Goal: Task Accomplishment & Management: Use online tool/utility

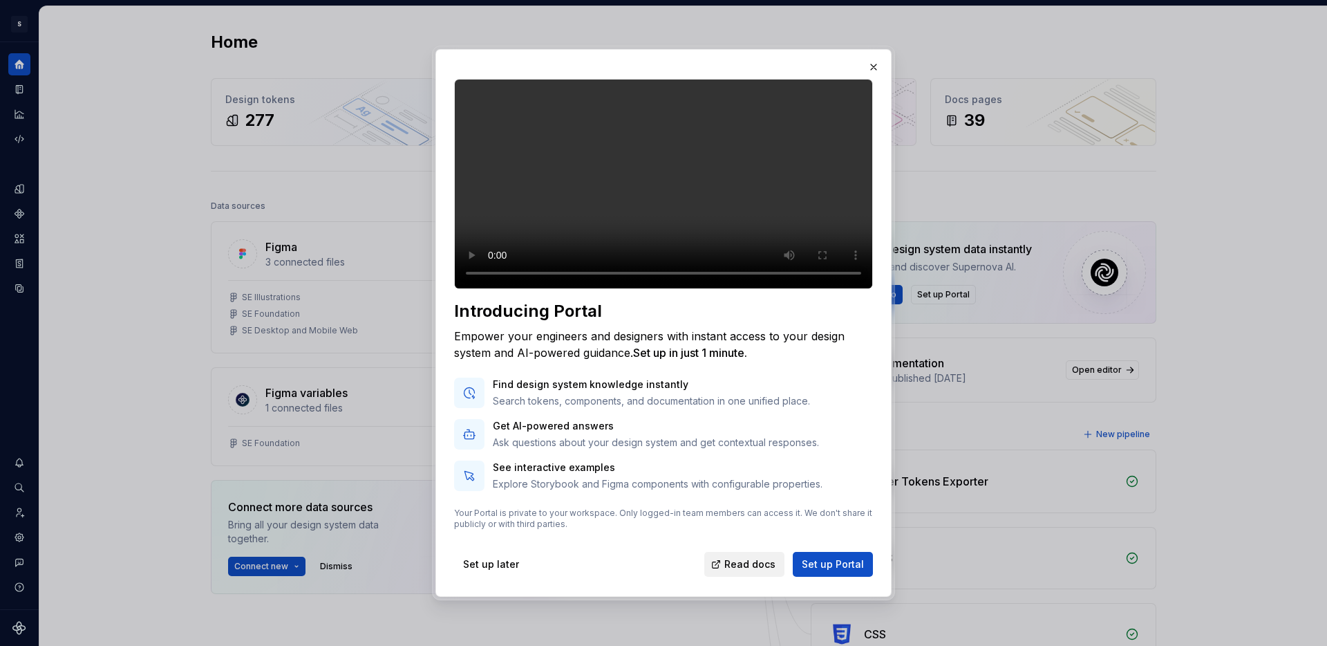
click at [747, 571] on span "Read docs" at bounding box center [749, 564] width 51 height 14
click at [848, 571] on span "Set up Portal" at bounding box center [833, 564] width 62 height 14
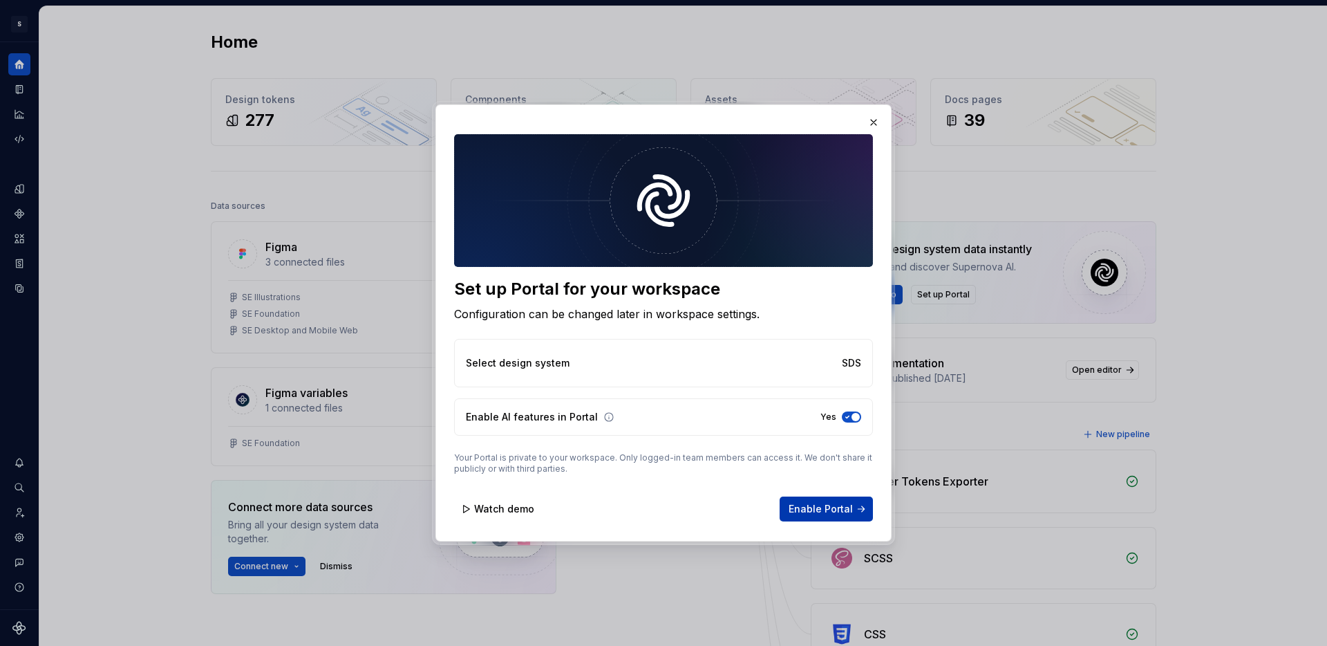
click at [833, 513] on span "Enable Portal" at bounding box center [821, 509] width 64 height 14
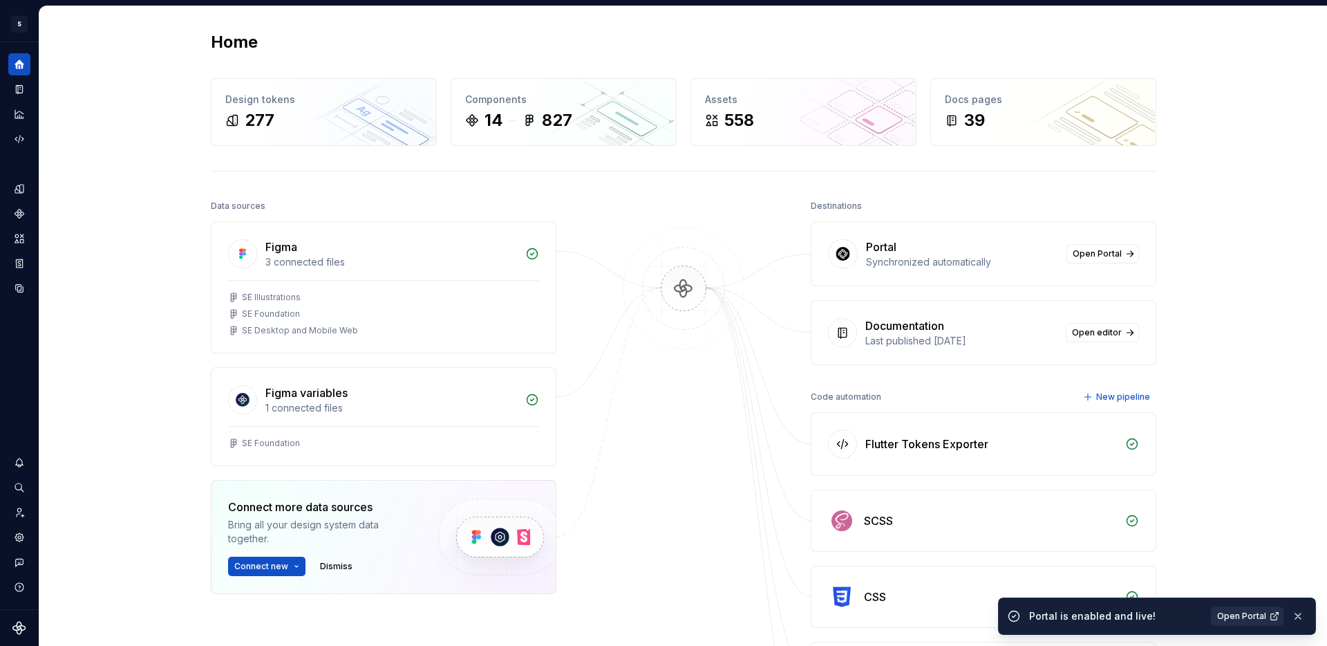
click at [1260, 617] on span "Open Portal" at bounding box center [1241, 615] width 49 height 11
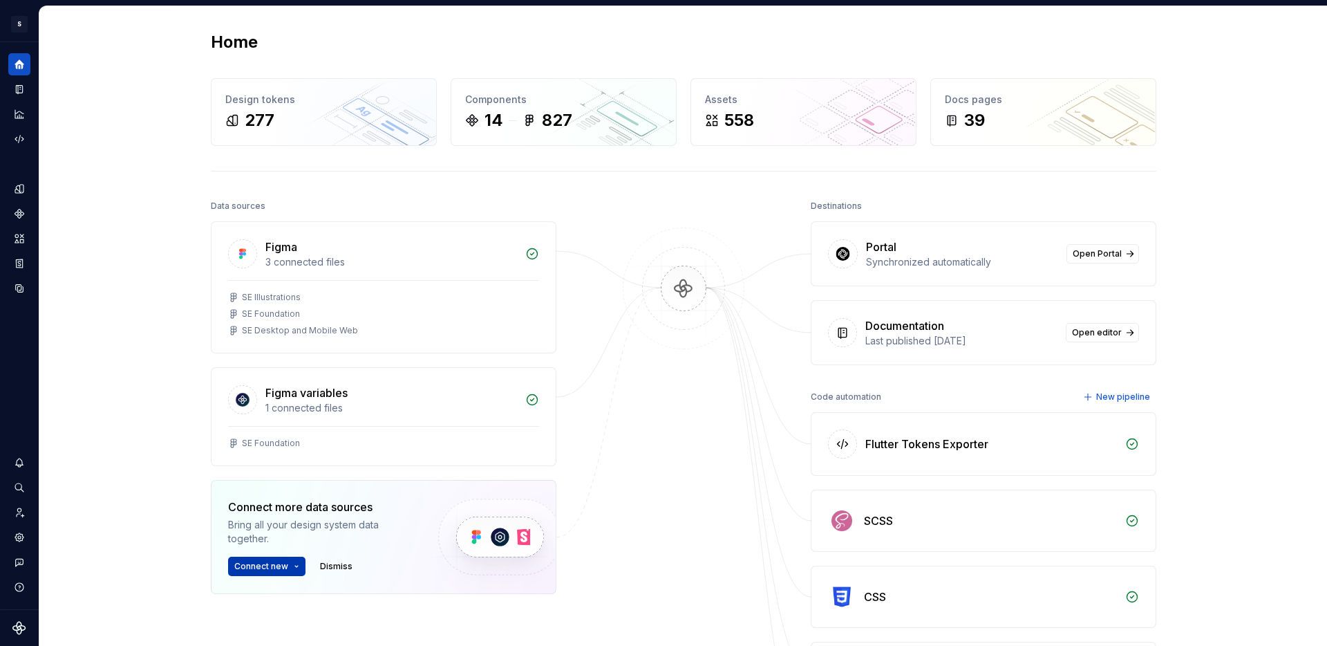
click at [271, 561] on span "Connect new" at bounding box center [261, 566] width 54 height 11
click at [274, 529] on div "Storybook" at bounding box center [319, 525] width 131 height 14
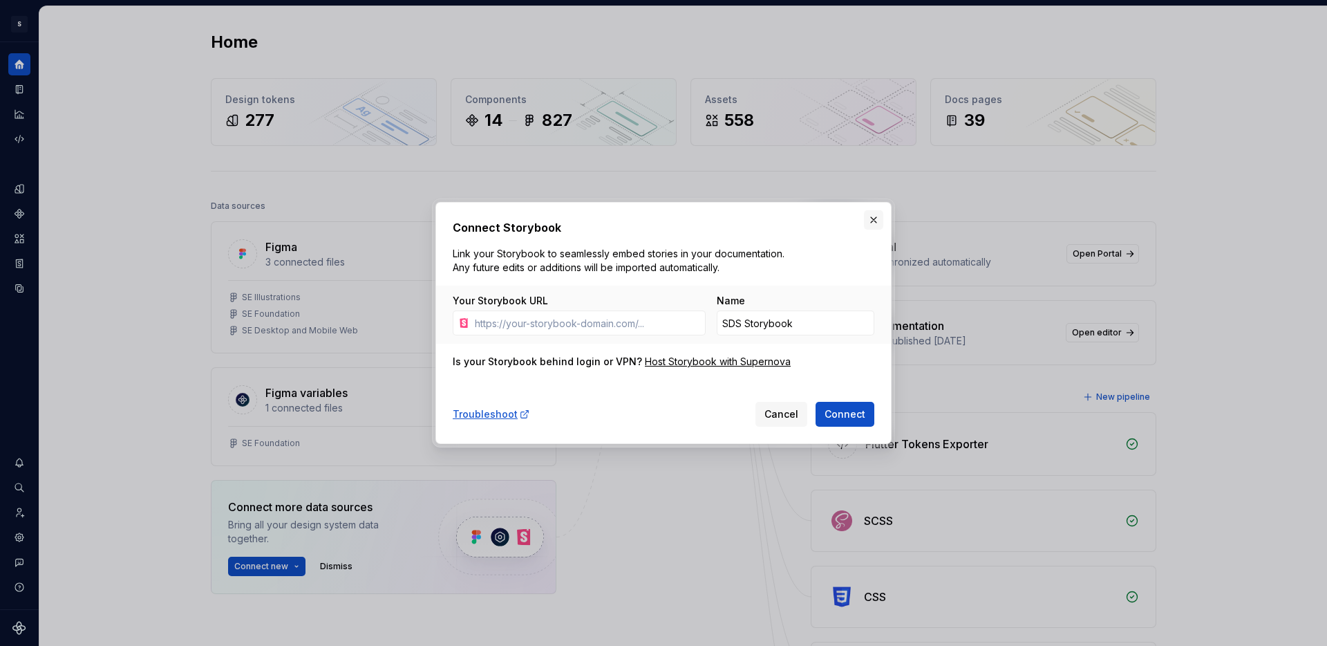
click at [867, 221] on button "button" at bounding box center [873, 219] width 19 height 19
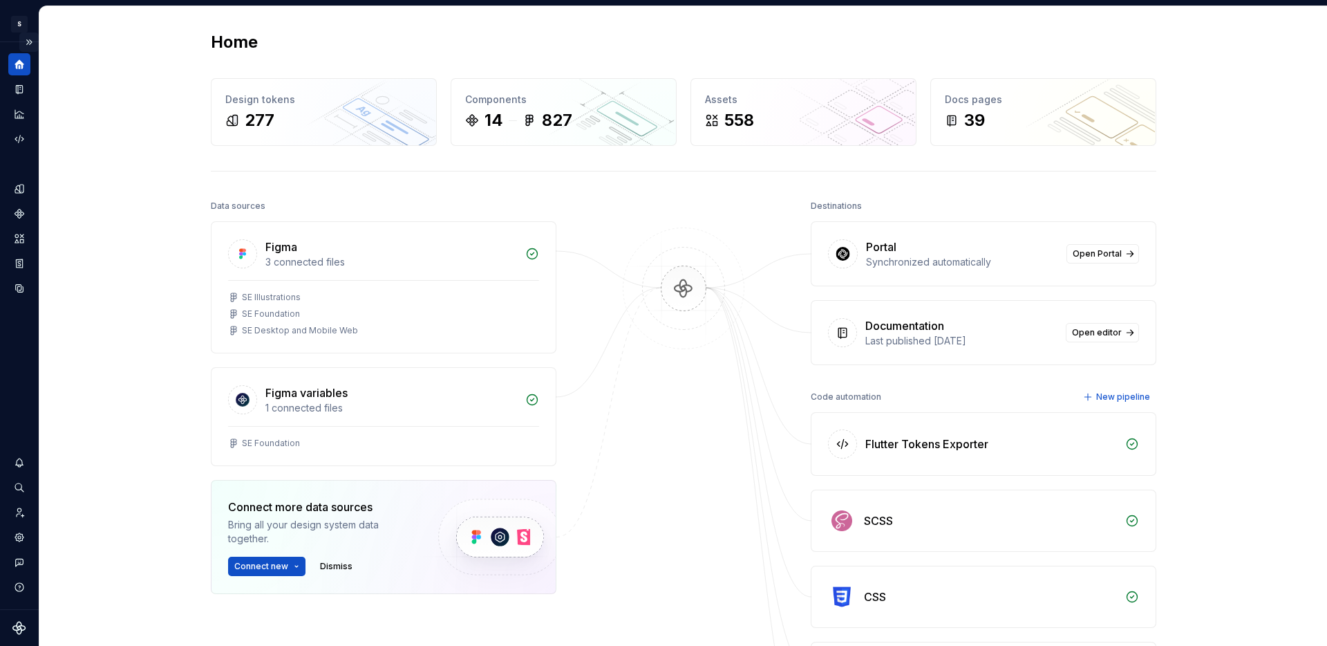
click at [31, 45] on button "Expand sidebar" at bounding box center [28, 41] width 19 height 19
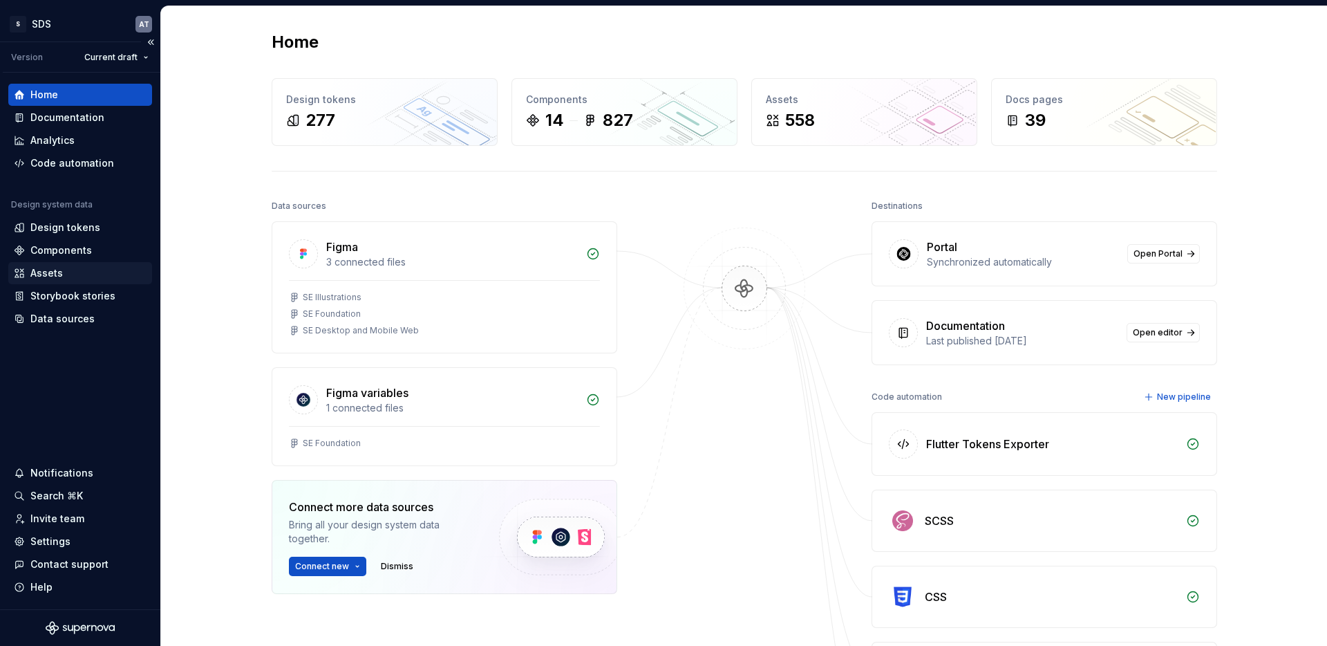
click at [66, 265] on div "Assets" at bounding box center [80, 273] width 144 height 22
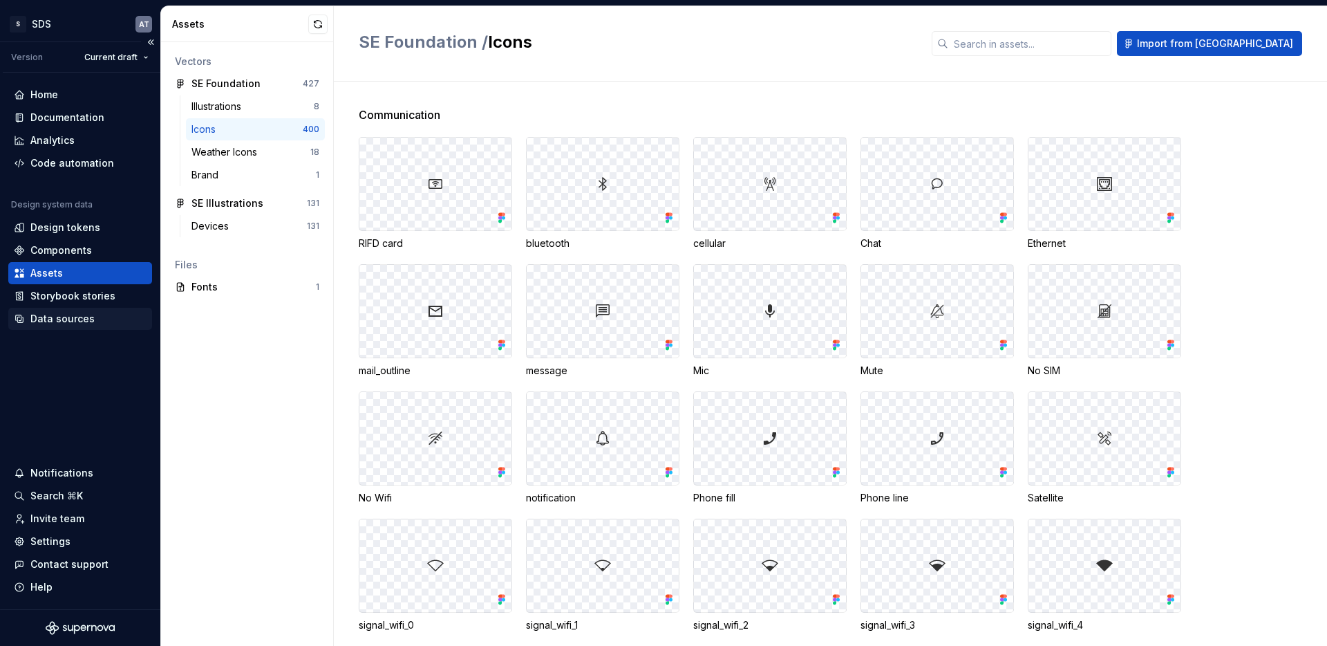
click at [70, 314] on div "Data sources" at bounding box center [62, 319] width 64 height 14
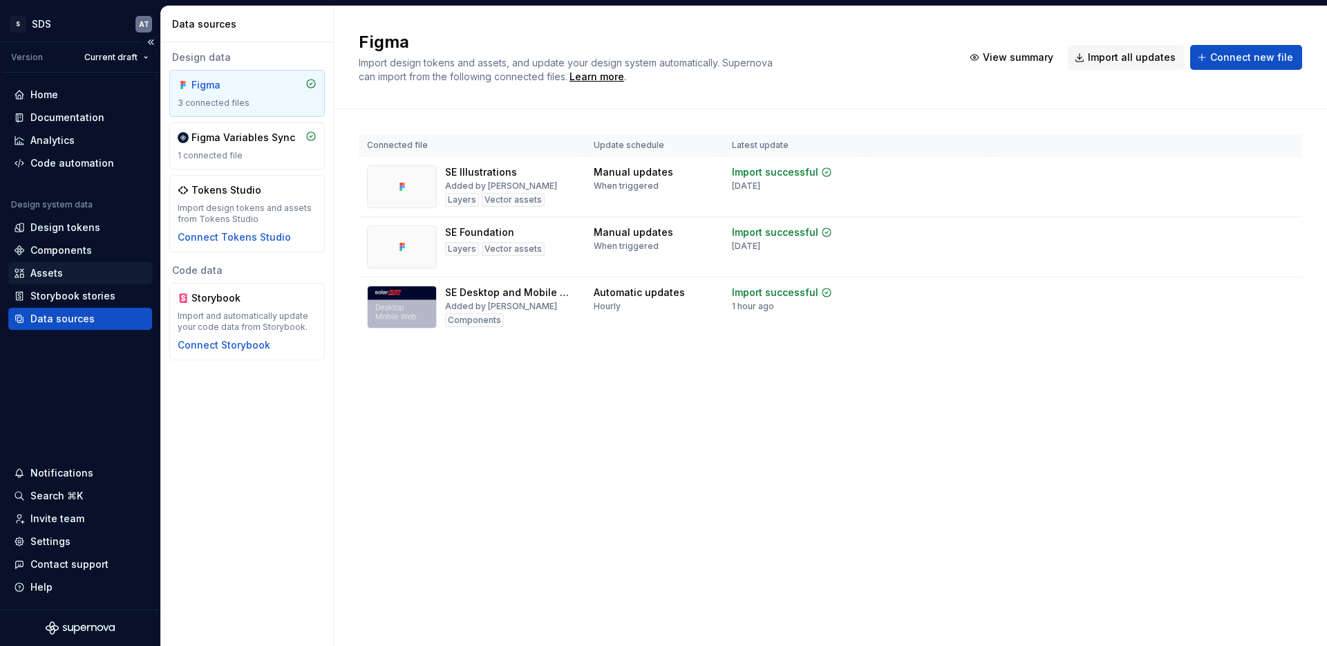
click at [83, 274] on div "Assets" at bounding box center [80, 273] width 133 height 14
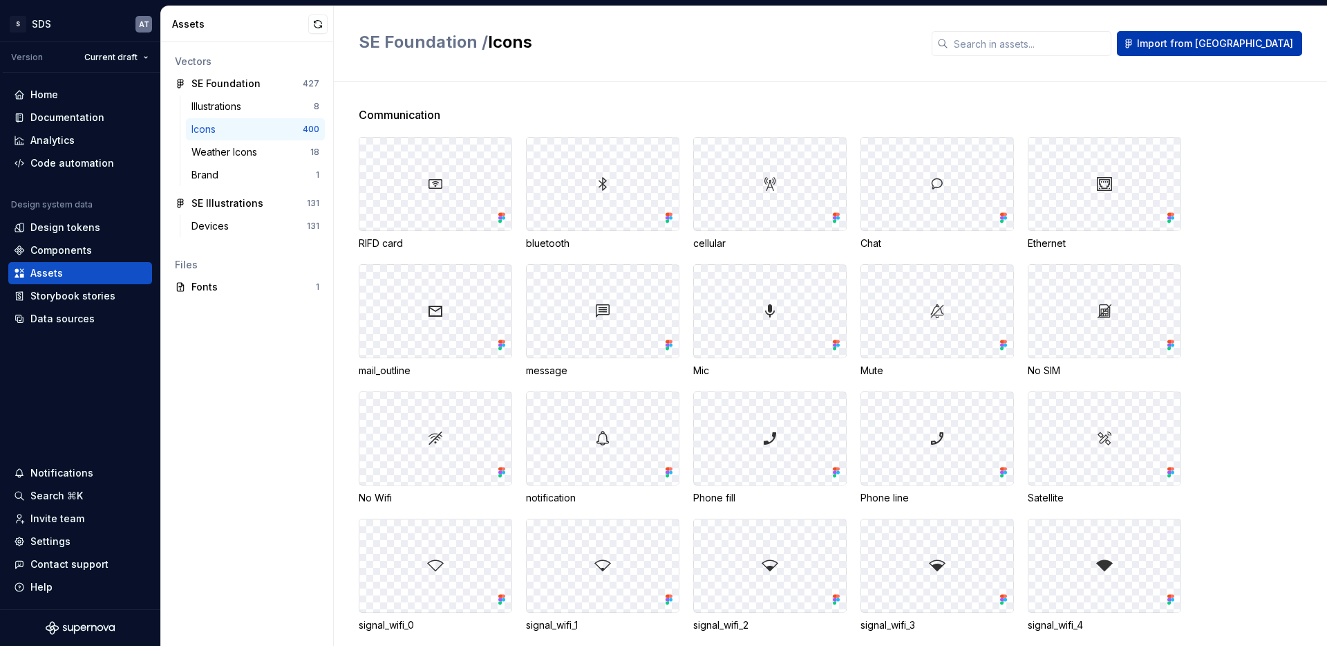
click at [1295, 37] on button "Import from Figma" at bounding box center [1209, 43] width 185 height 25
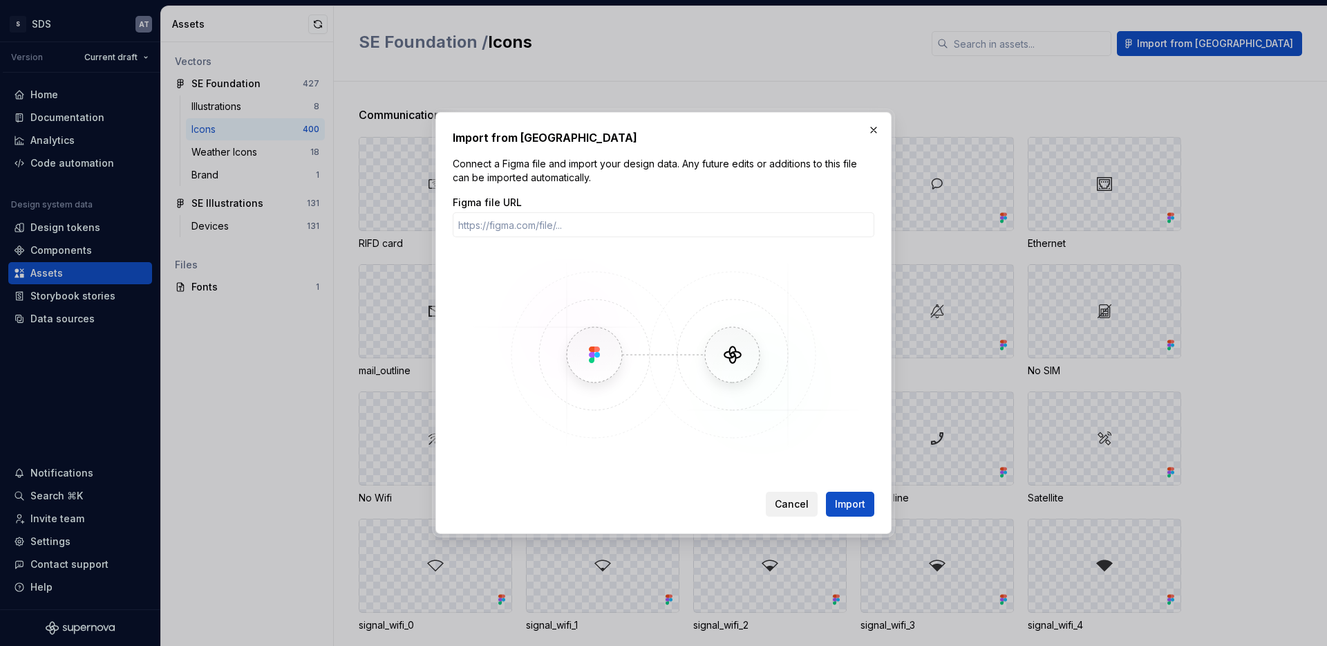
click at [793, 492] on button "Cancel" at bounding box center [792, 503] width 52 height 25
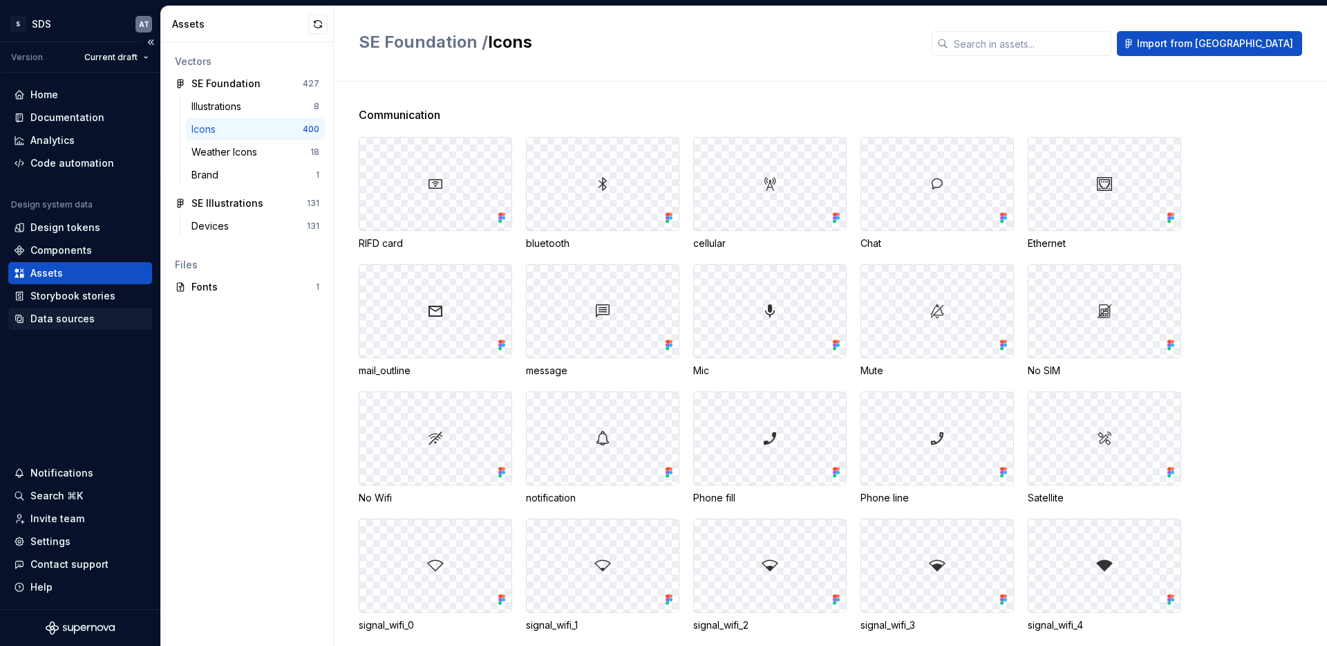
click at [45, 321] on div "Data sources" at bounding box center [62, 319] width 64 height 14
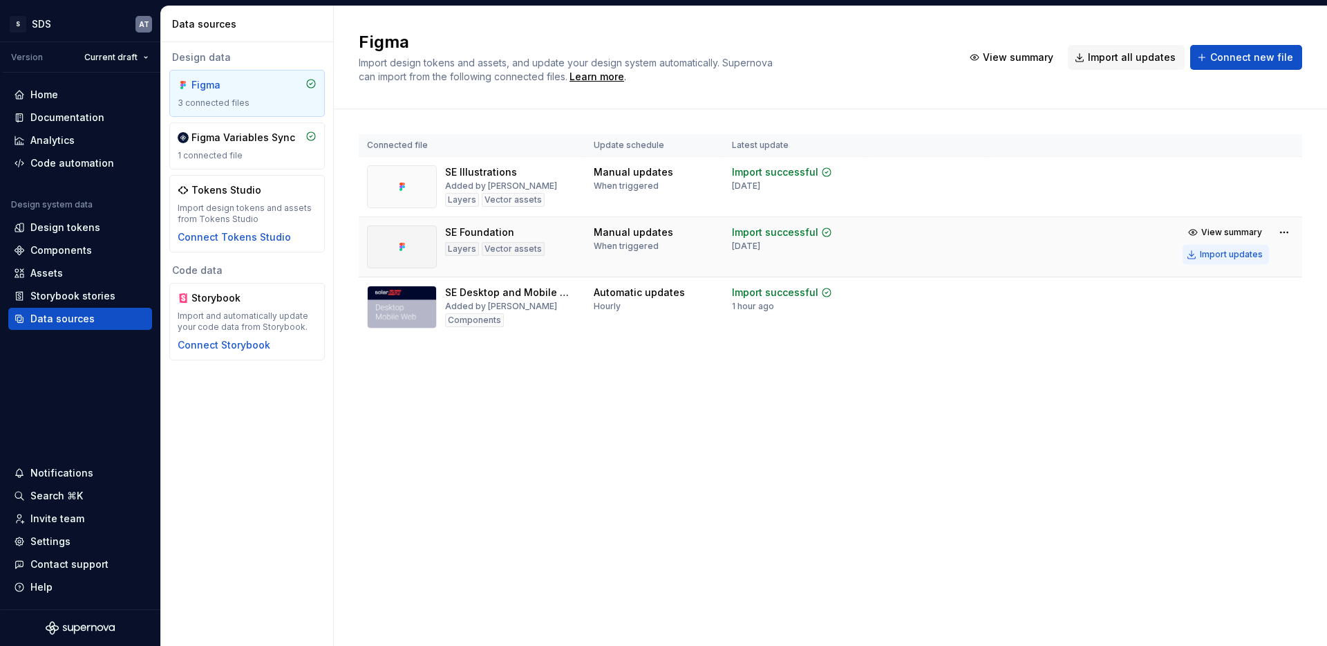
click at [1219, 249] on div "Import updates" at bounding box center [1231, 254] width 63 height 11
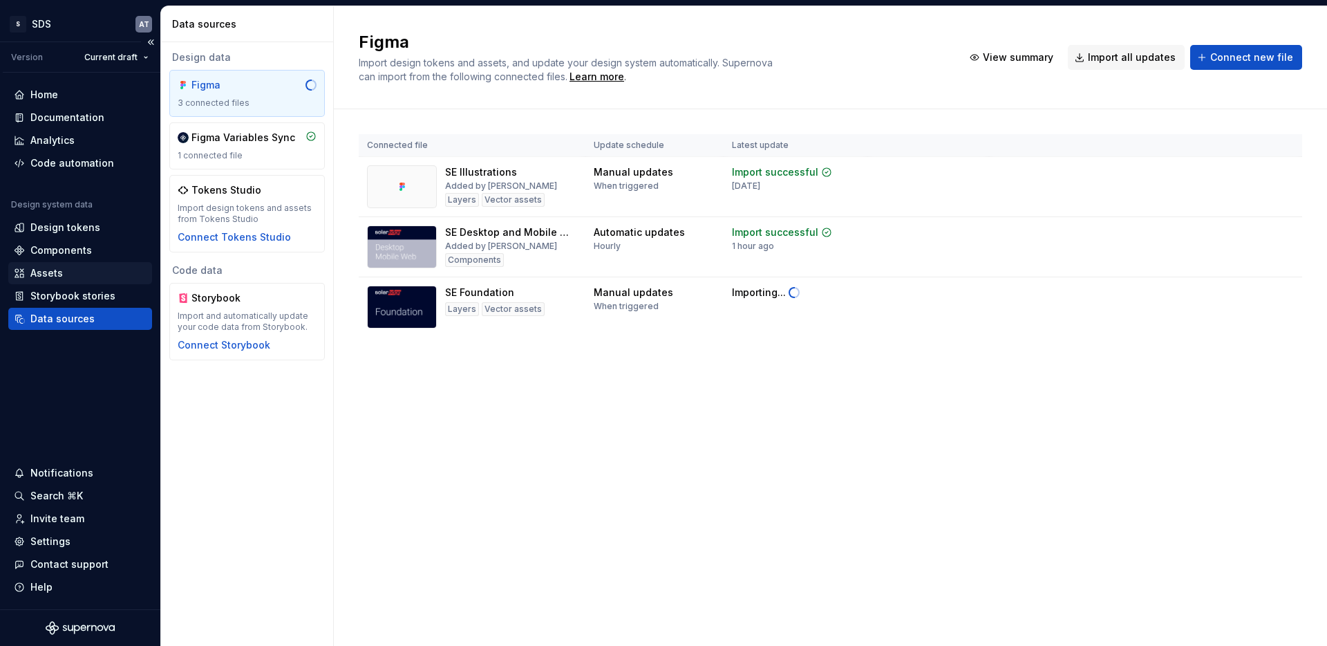
click at [39, 271] on div "Assets" at bounding box center [46, 273] width 32 height 14
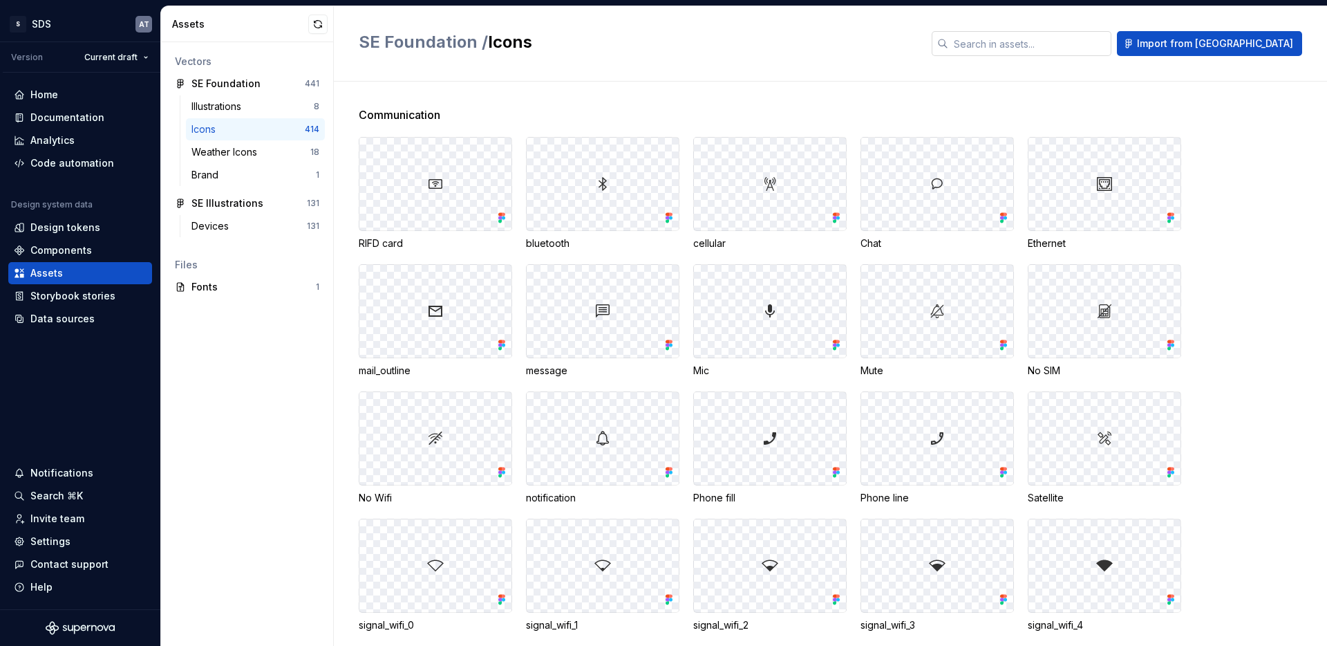
click at [1080, 43] on input "text" at bounding box center [1029, 43] width 163 height 25
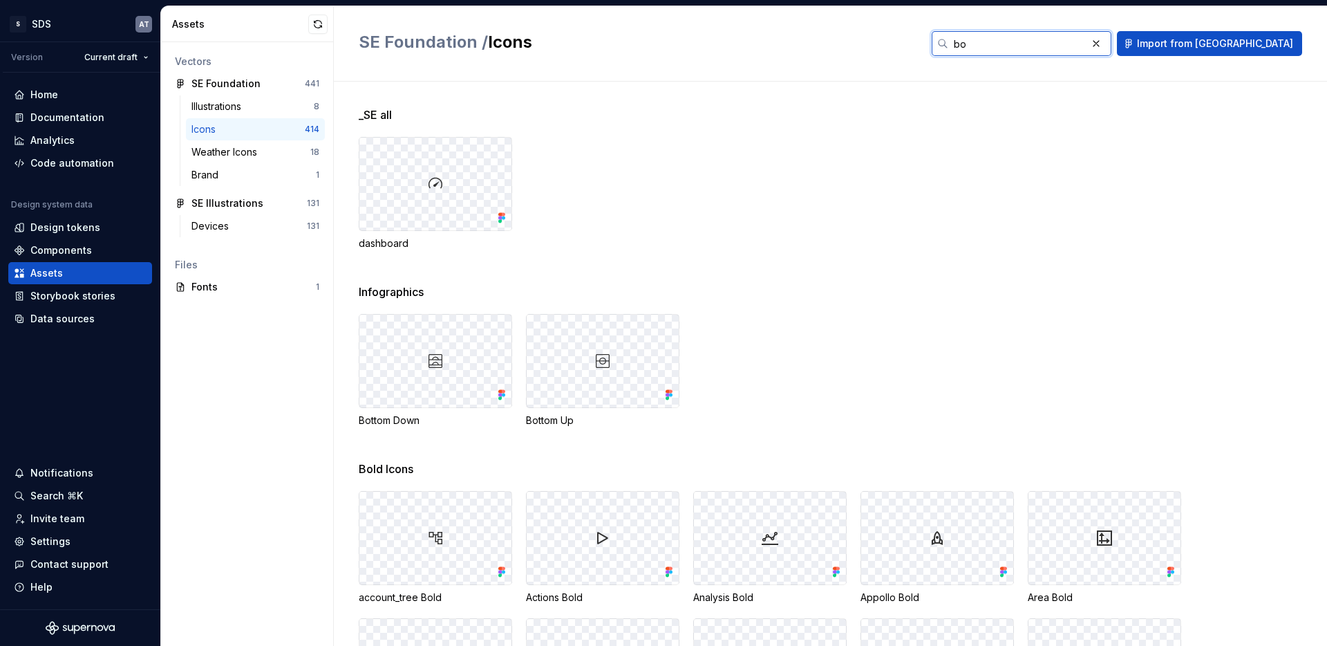
type input "b"
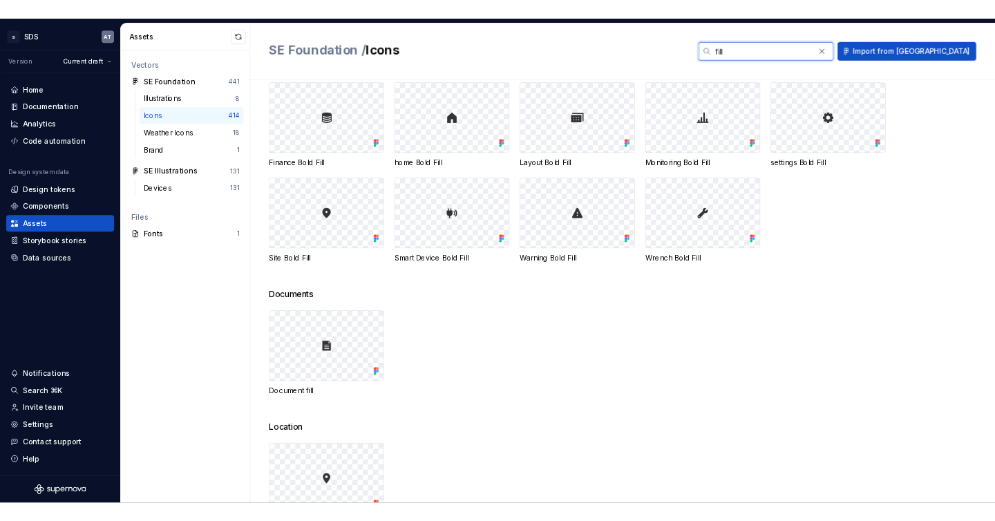
scroll to position [1687, 0]
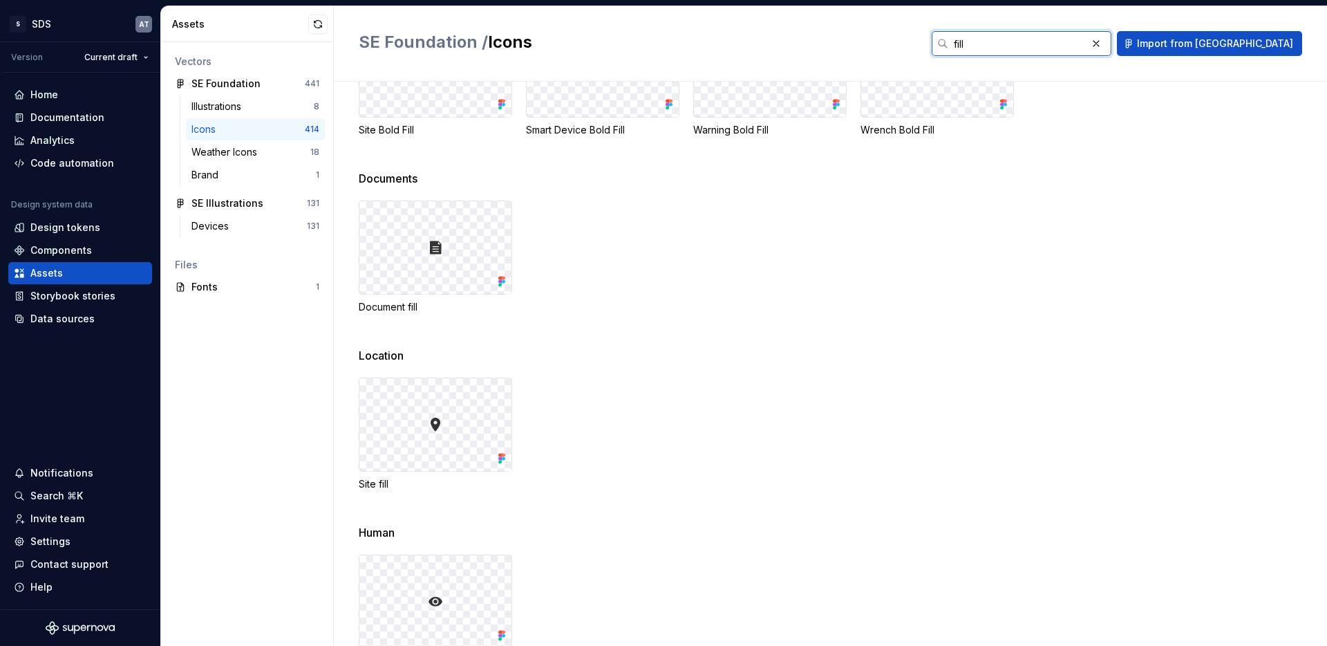
type input "fill"
click at [85, 325] on div "Data sources" at bounding box center [62, 319] width 64 height 14
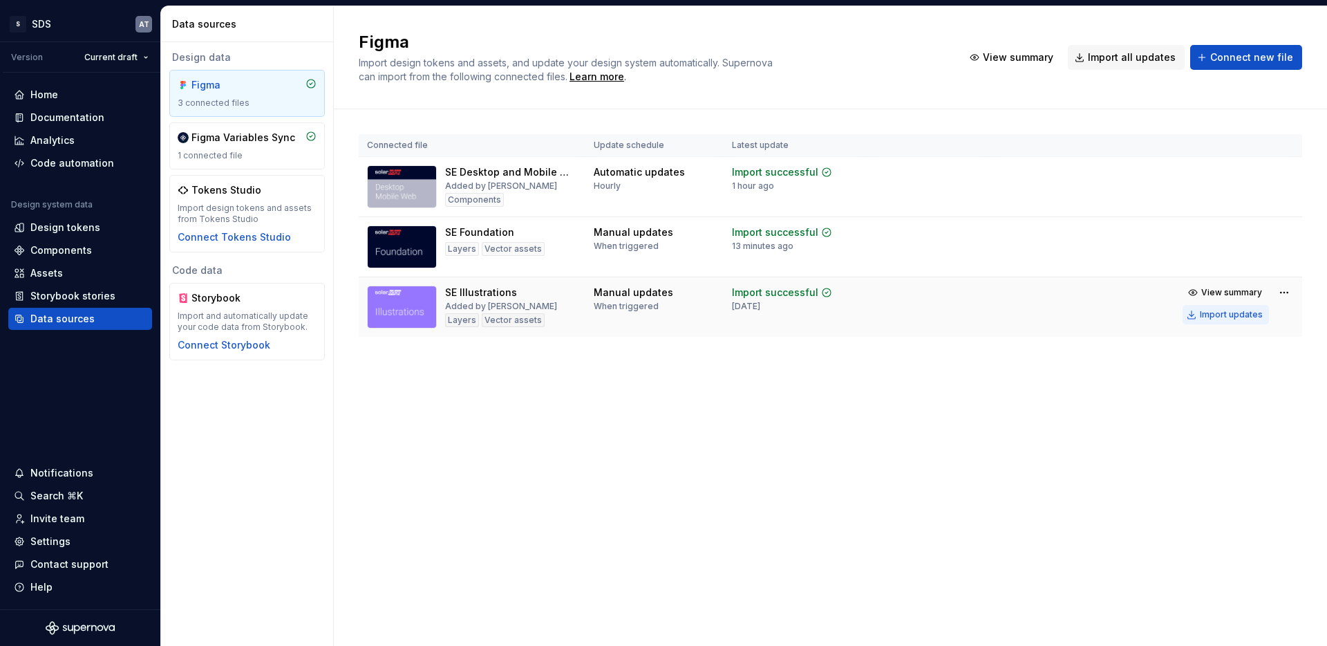
click at [1223, 315] on div "Import updates" at bounding box center [1231, 314] width 63 height 11
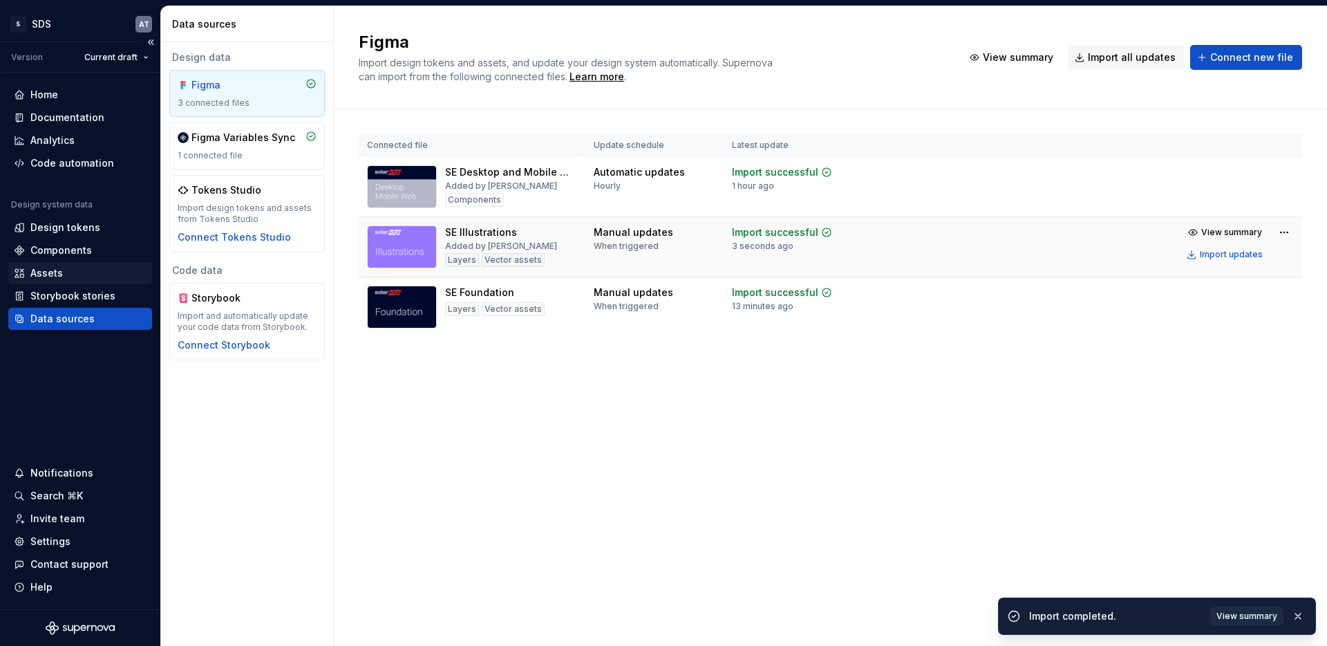
click at [43, 266] on div "Assets" at bounding box center [46, 273] width 32 height 14
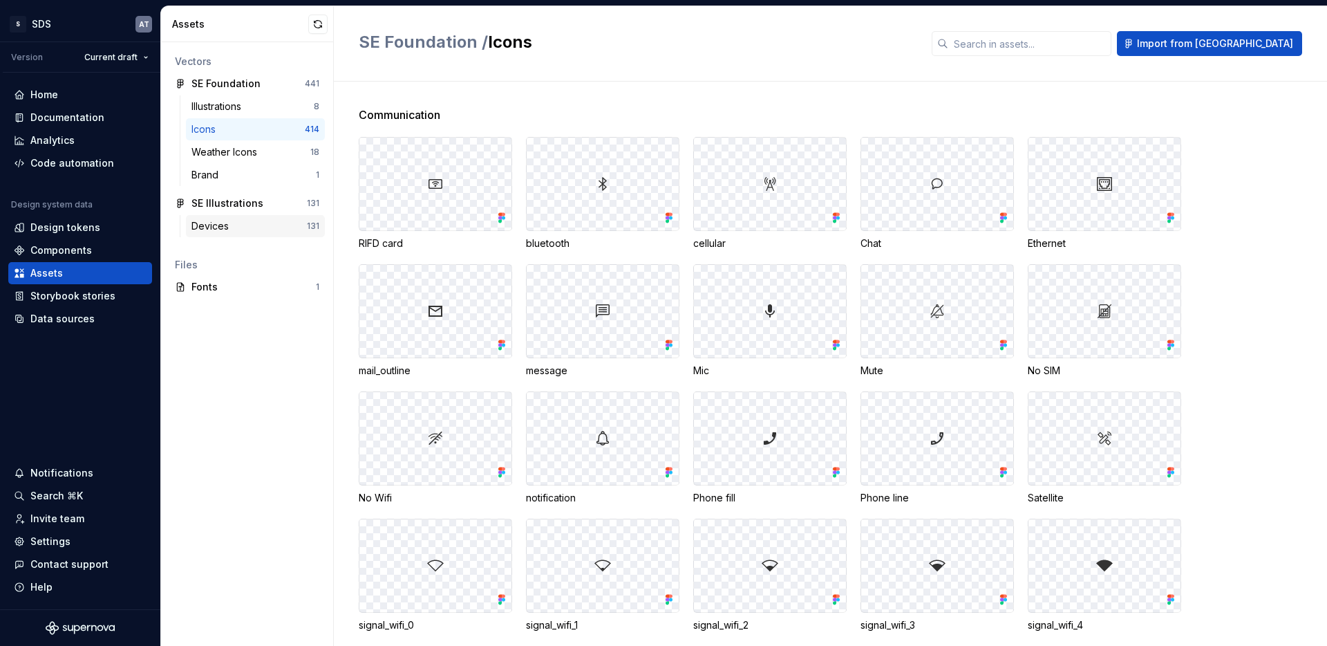
click at [232, 231] on div "Devices" at bounding box center [212, 226] width 43 height 14
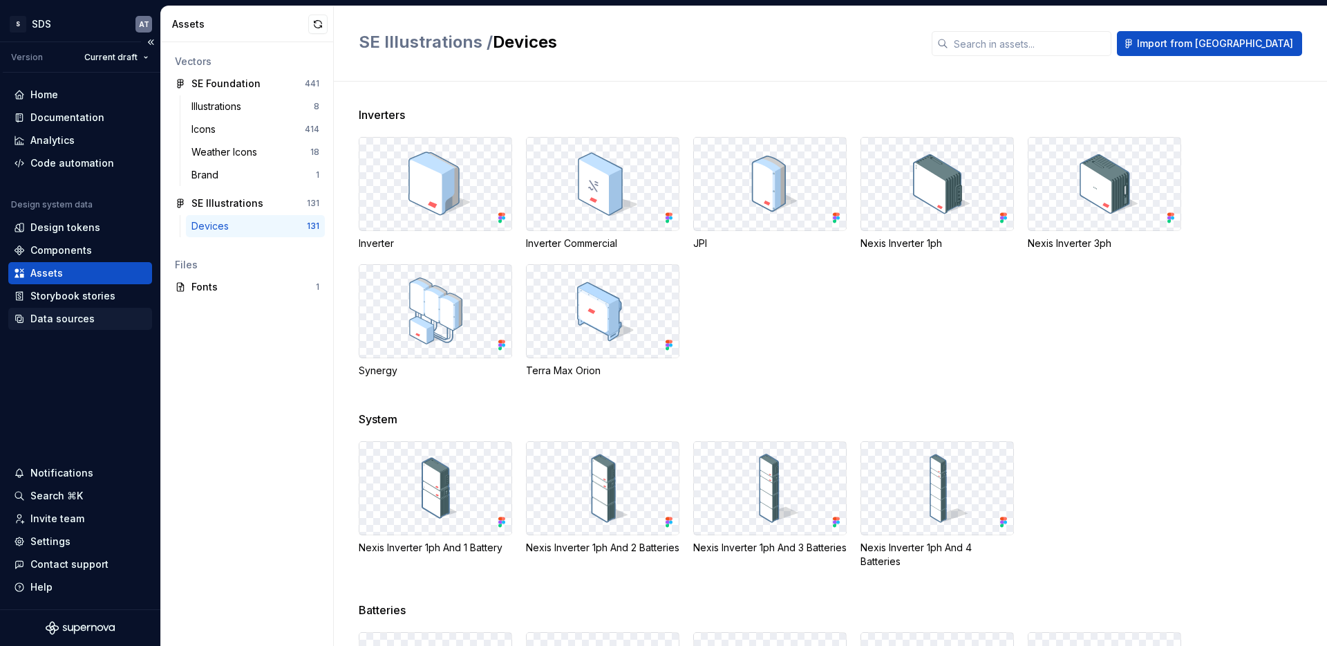
click at [75, 315] on div "Data sources" at bounding box center [62, 319] width 64 height 14
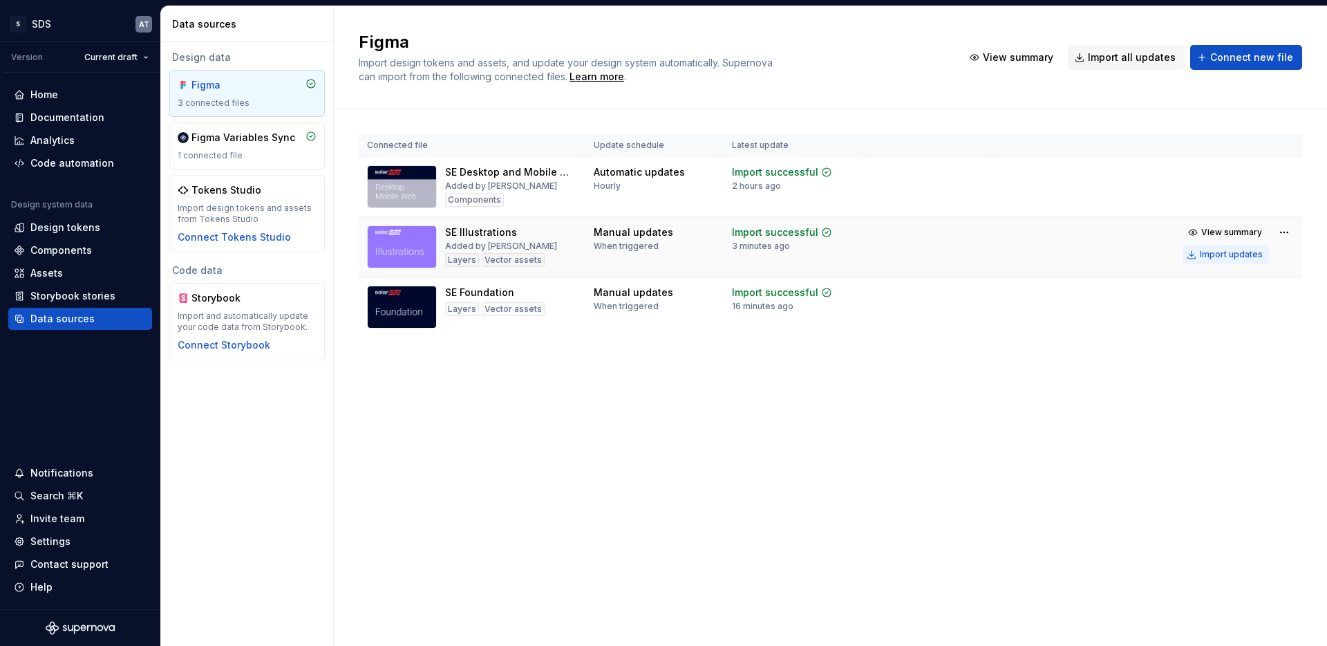
click at [1237, 249] on div "Import updates" at bounding box center [1231, 254] width 63 height 11
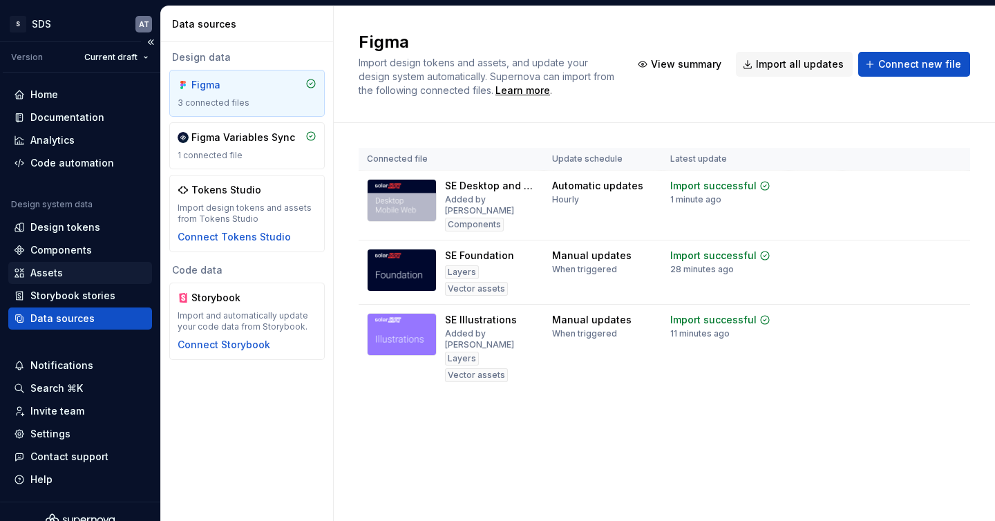
click at [54, 264] on div "Assets" at bounding box center [80, 273] width 144 height 22
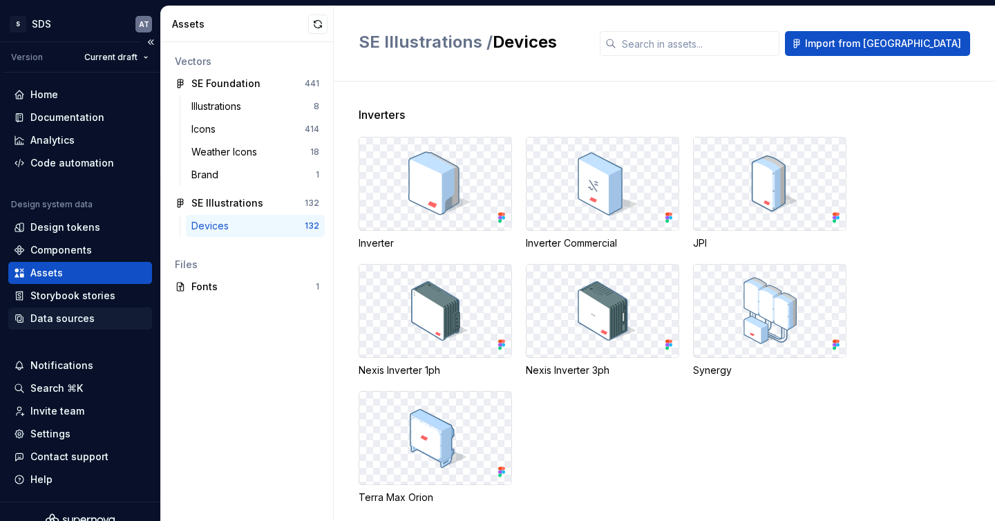
click at [44, 322] on div "Data sources" at bounding box center [62, 319] width 64 height 14
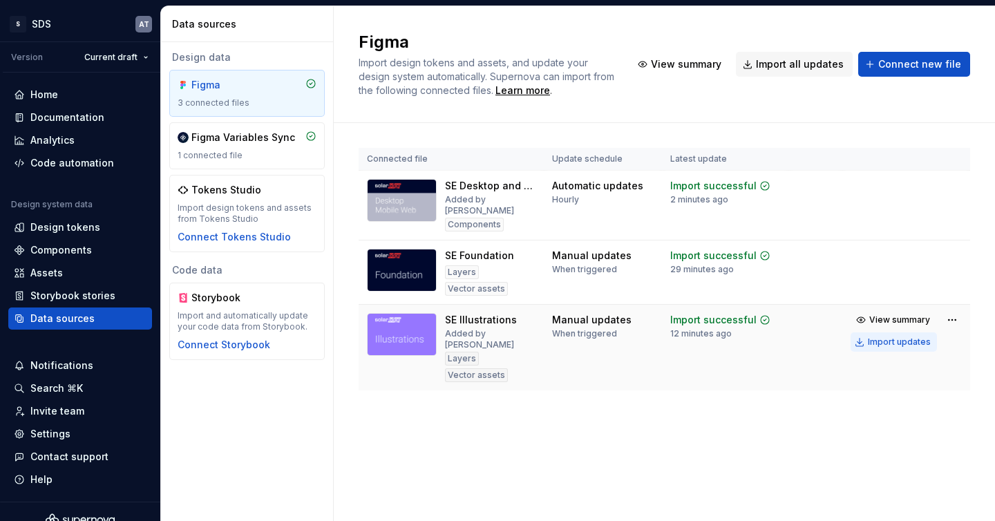
click at [845, 337] on div "Import updates" at bounding box center [899, 342] width 63 height 11
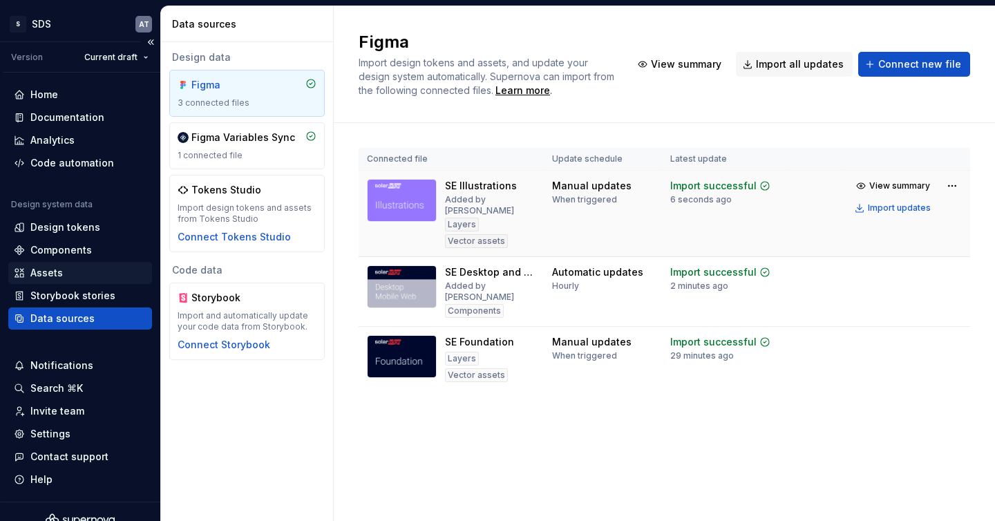
click at [82, 273] on div "Assets" at bounding box center [80, 273] width 133 height 14
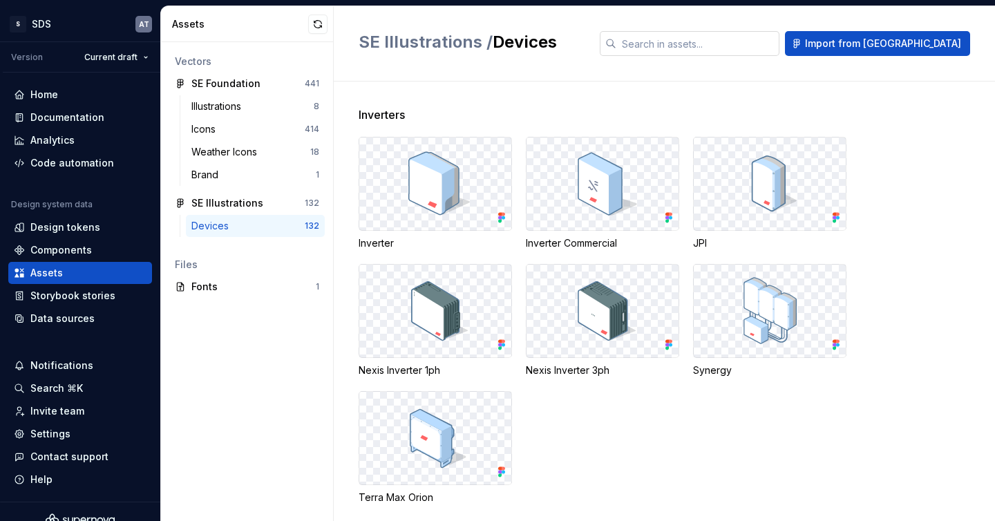
click at [691, 42] on input "text" at bounding box center [698, 43] width 163 height 25
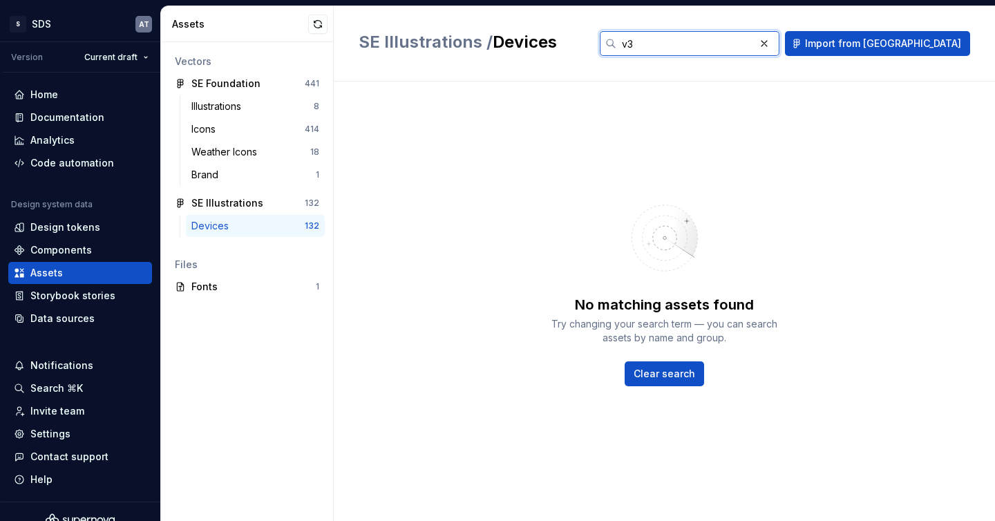
type input "v3"
click at [60, 313] on div "Data sources" at bounding box center [62, 319] width 64 height 14
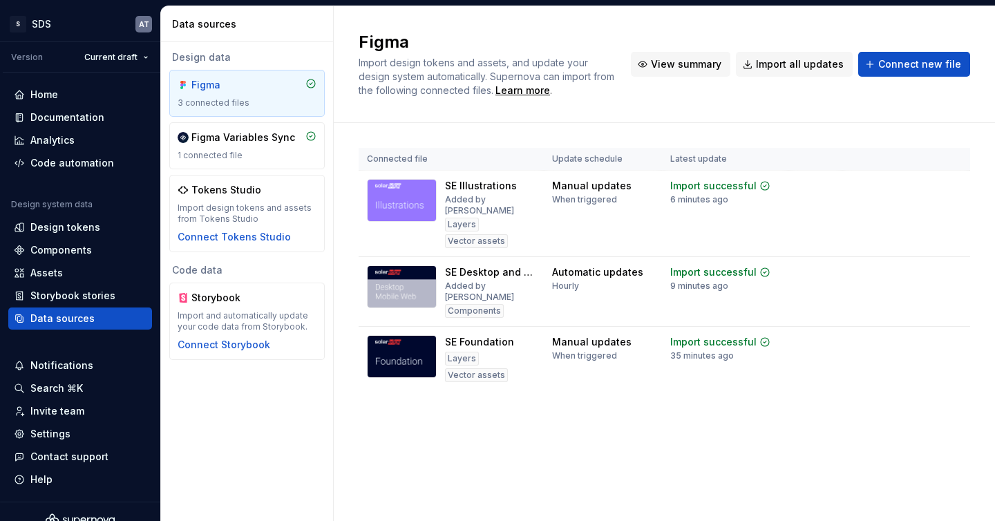
click at [696, 60] on span "View summary" at bounding box center [686, 64] width 71 height 14
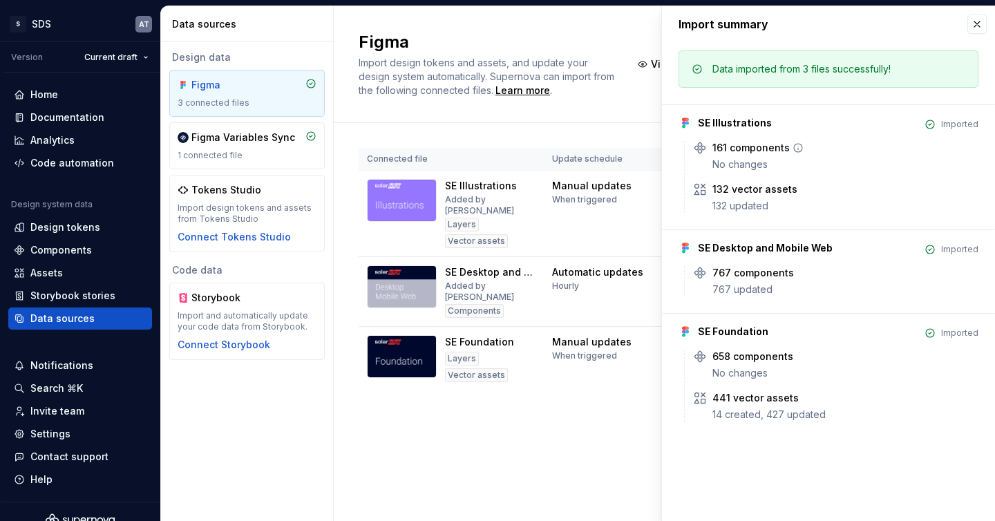
click at [845, 155] on div "161 components No changes" at bounding box center [846, 156] width 266 height 30
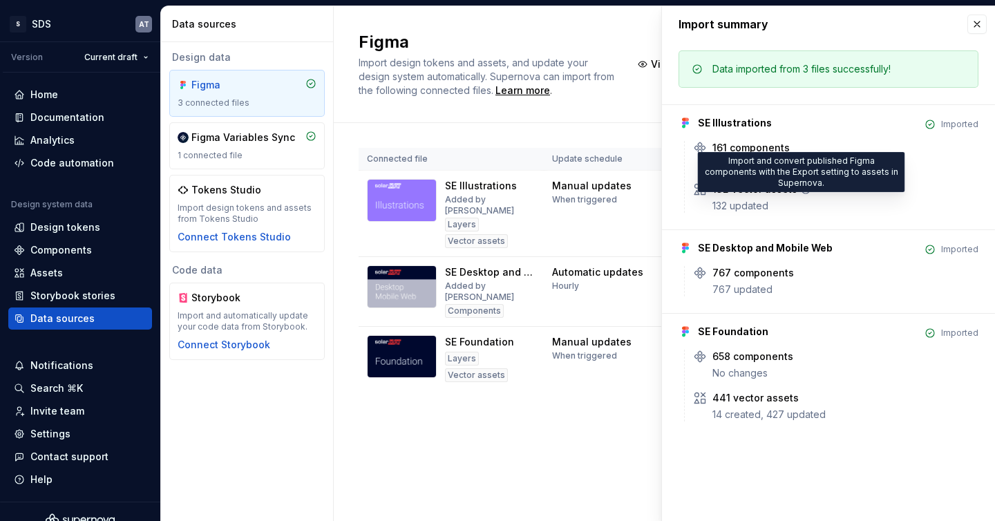
click at [803, 187] on icon at bounding box center [805, 189] width 11 height 11
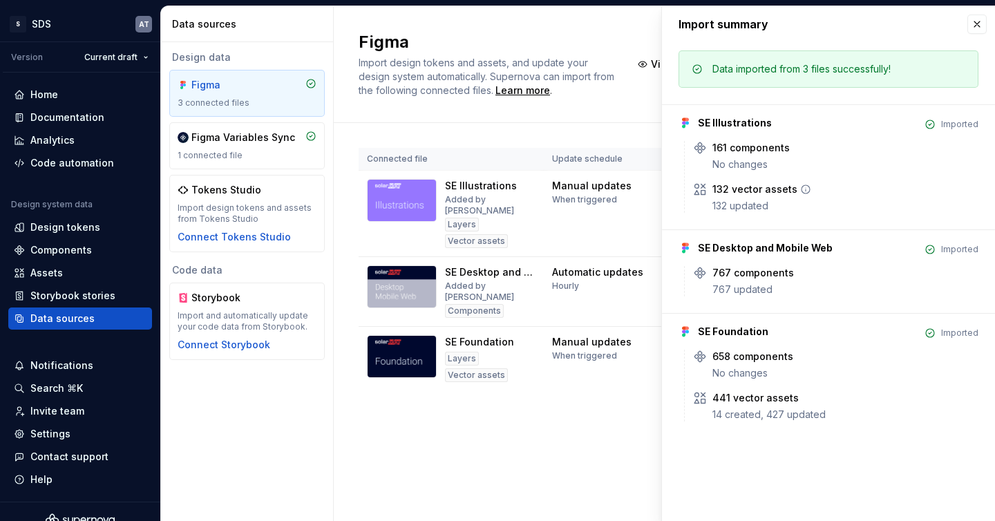
click at [800, 191] on icon at bounding box center [805, 189] width 11 height 11
click at [845, 21] on button "button" at bounding box center [977, 24] width 19 height 19
